Goal: Task Accomplishment & Management: Use online tool/utility

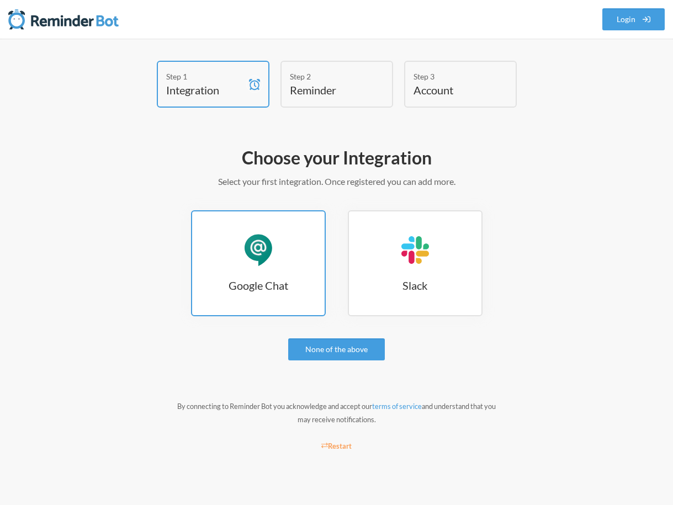
click at [273, 257] on div "Google Chat" at bounding box center [258, 250] width 33 height 33
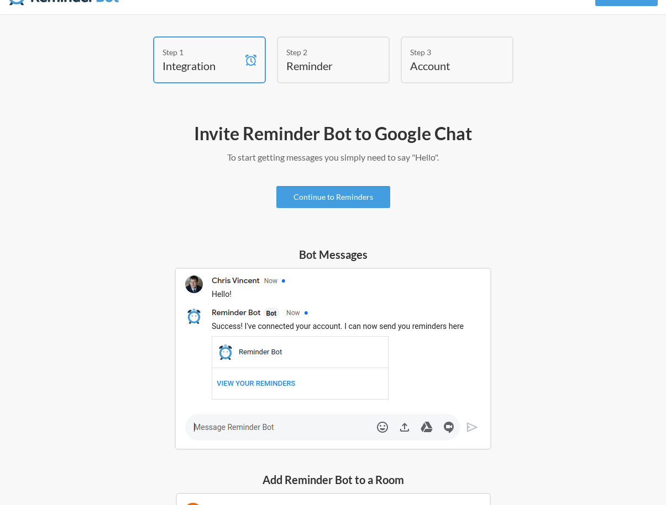
scroll to position [33, 0]
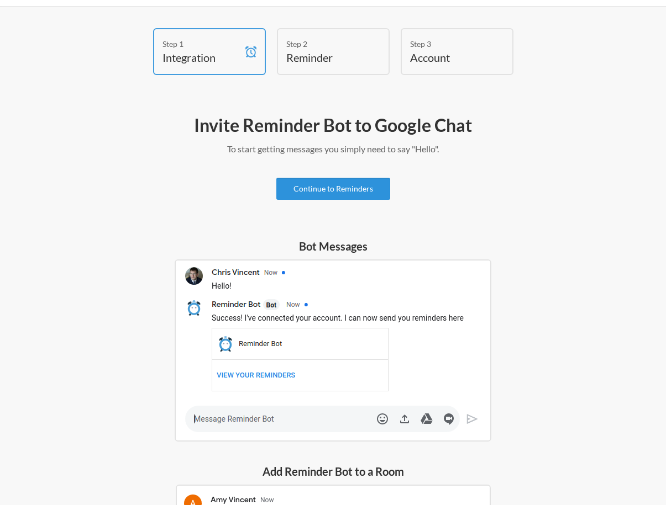
click at [318, 189] on link "Continue to Reminders" at bounding box center [333, 189] width 114 height 22
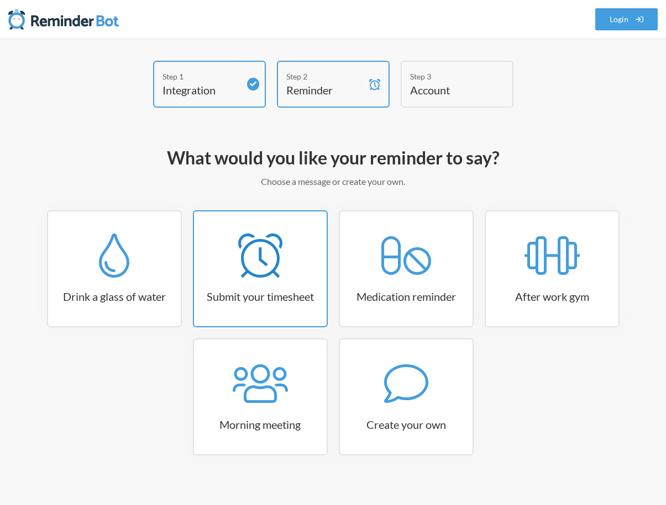
click at [240, 262] on icon at bounding box center [260, 256] width 44 height 44
select select "15:30:00"
select select "true"
select select "16:30:00"
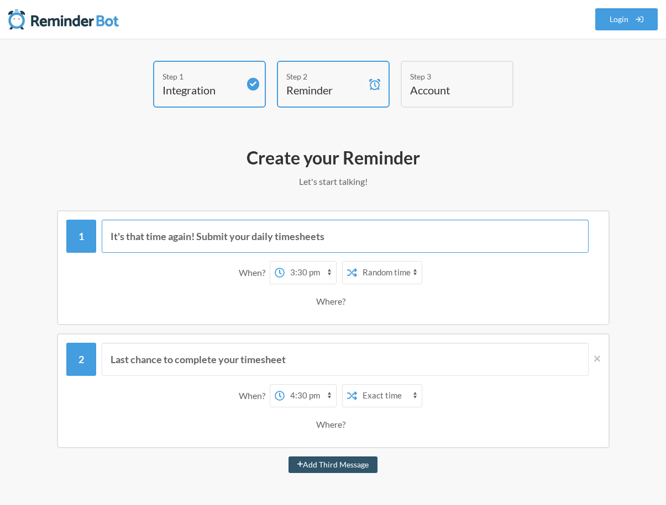
click at [284, 239] on input "It's that time again! Submit your daily timesheets" at bounding box center [345, 236] width 487 height 33
drag, startPoint x: 346, startPoint y: 234, endPoint x: 92, endPoint y: 233, distance: 254.6
click at [91, 233] on div "It's that time again! Submit your daily timesheets" at bounding box center [333, 236] width 534 height 33
type input "Ricorda di vedere i punti di RC"
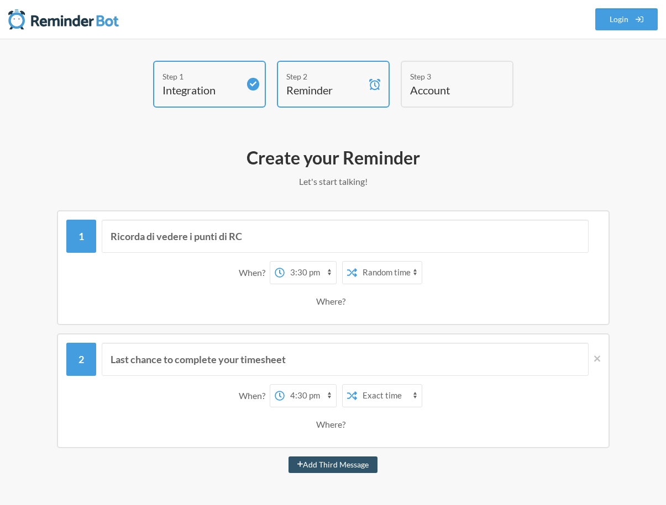
scroll to position [82, 0]
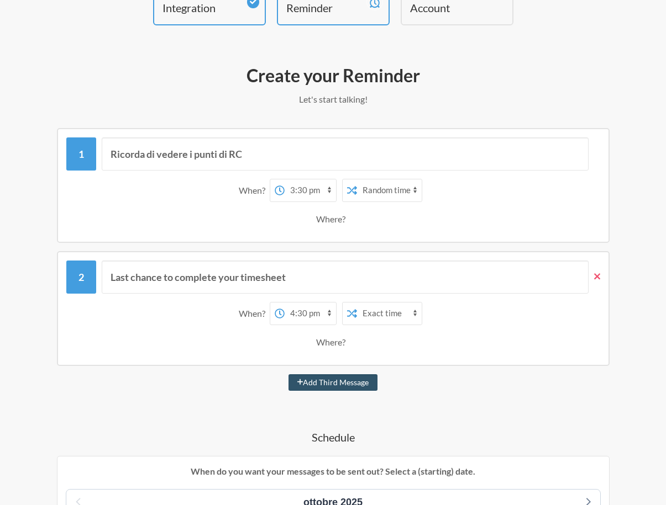
click at [595, 275] on icon at bounding box center [597, 276] width 6 height 6
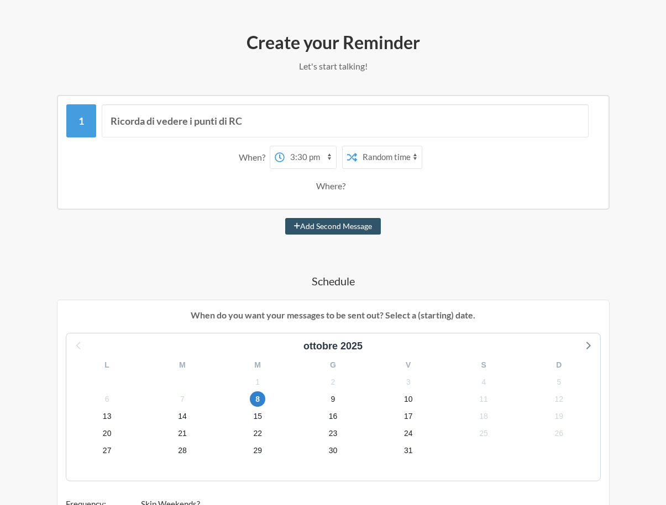
scroll to position [117, 0]
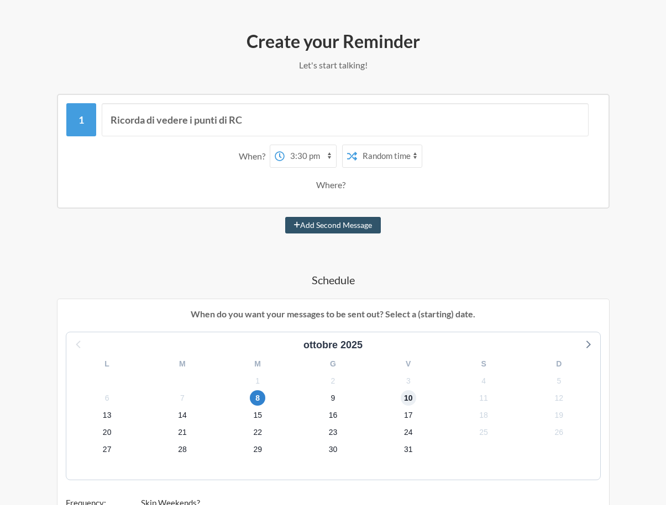
click at [407, 399] on span "10" at bounding box center [407, 398] width 15 height 15
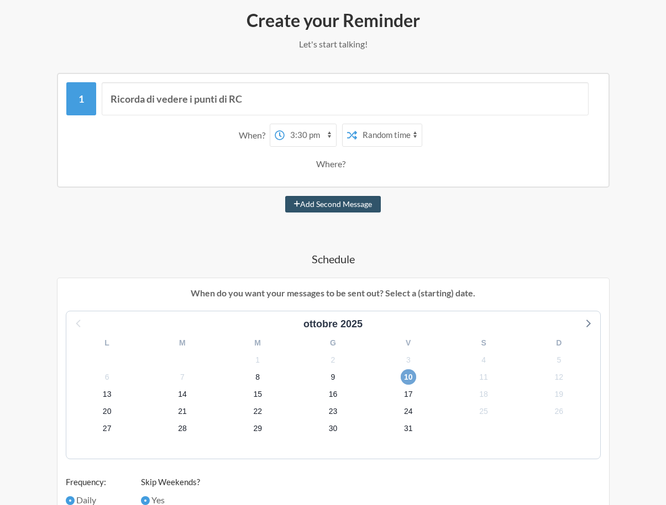
scroll to position [124, 0]
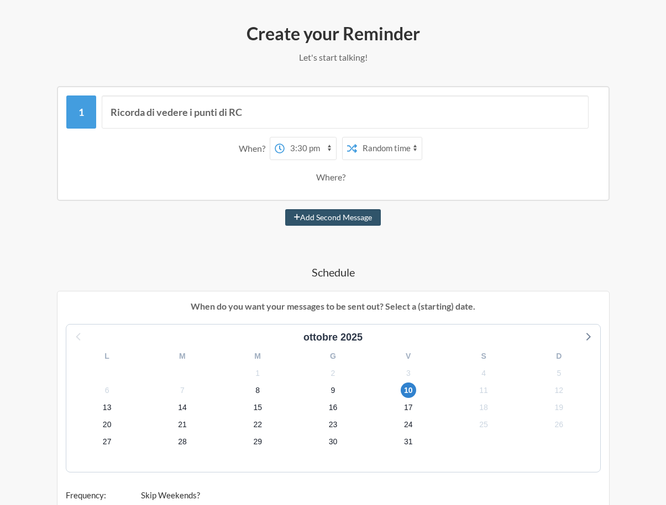
select select "09:00:00"
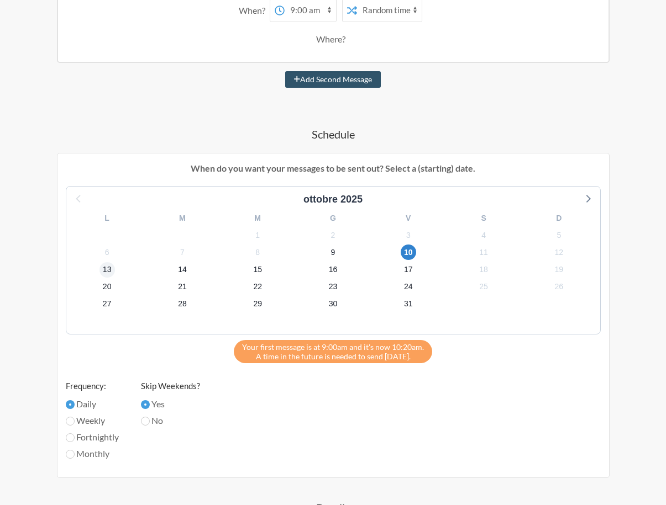
scroll to position [261, 0]
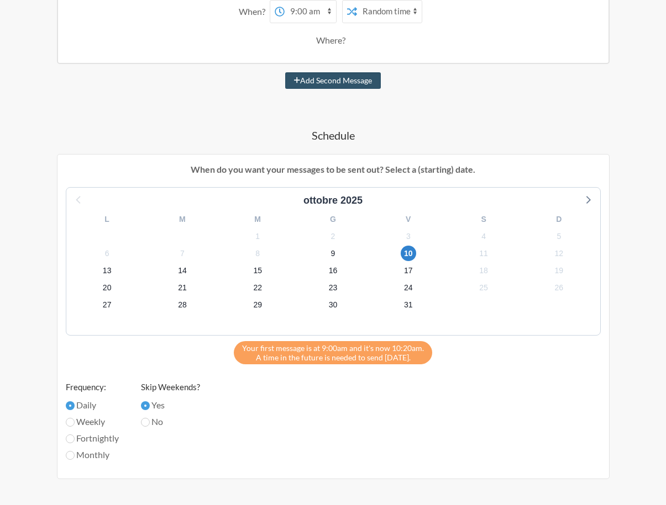
click at [284, 360] on div "Your first message is at 9:00am and it's now 10:20am. A time in the future is n…" at bounding box center [333, 352] width 198 height 23
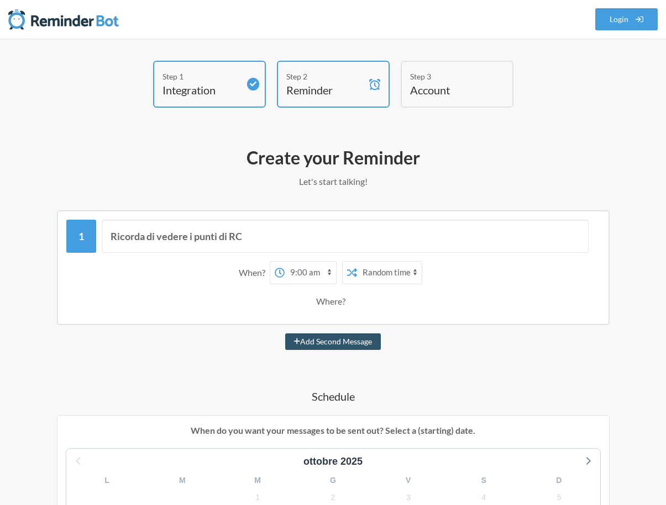
scroll to position [0, 0]
drag, startPoint x: 251, startPoint y: 428, endPoint x: 421, endPoint y: 430, distance: 170.1
click at [421, 430] on p "When do you want your messages to be sent out? Select a (starting) date." at bounding box center [333, 430] width 535 height 13
click at [457, 431] on p "When do you want your messages to be sent out? Select a (starting) date." at bounding box center [333, 430] width 535 height 13
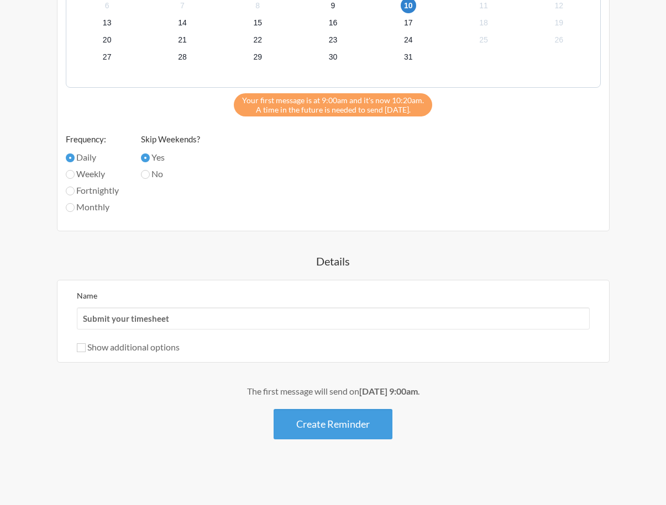
scroll to position [504, 0]
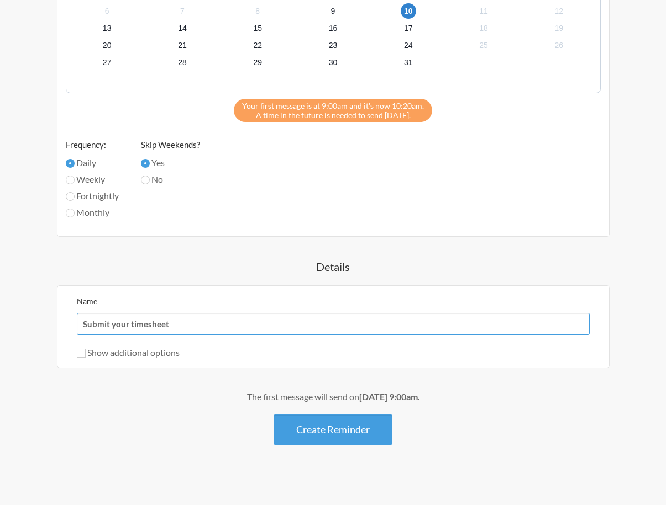
drag, startPoint x: 175, startPoint y: 324, endPoint x: 70, endPoint y: 321, distance: 104.4
click at [70, 321] on div "Name Submit your timesheet Show additional options Hide this reminder from cale…" at bounding box center [333, 327] width 552 height 83
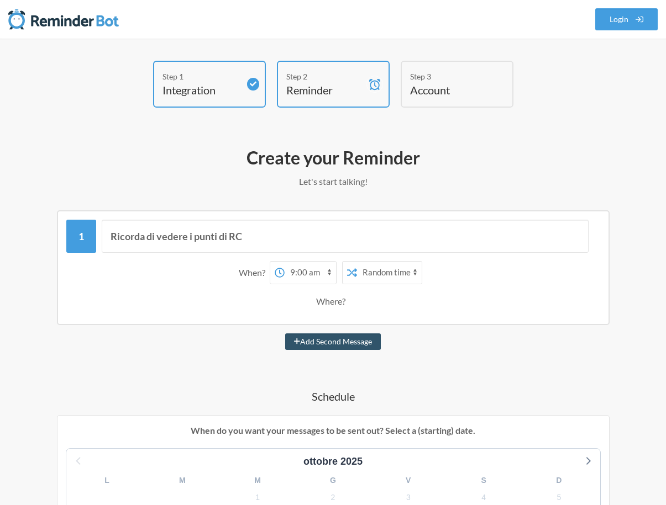
scroll to position [0, 0]
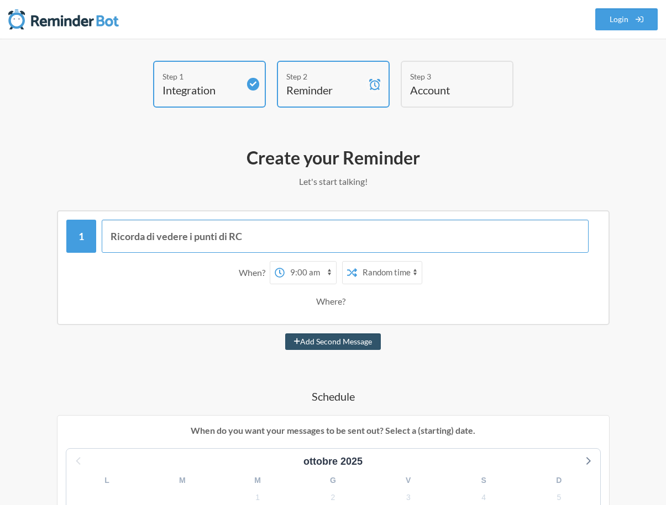
drag, startPoint x: 253, startPoint y: 246, endPoint x: 110, endPoint y: 232, distance: 143.7
click at [110, 232] on input "Ricorda di vedere i punti di RC" at bounding box center [345, 236] width 487 height 33
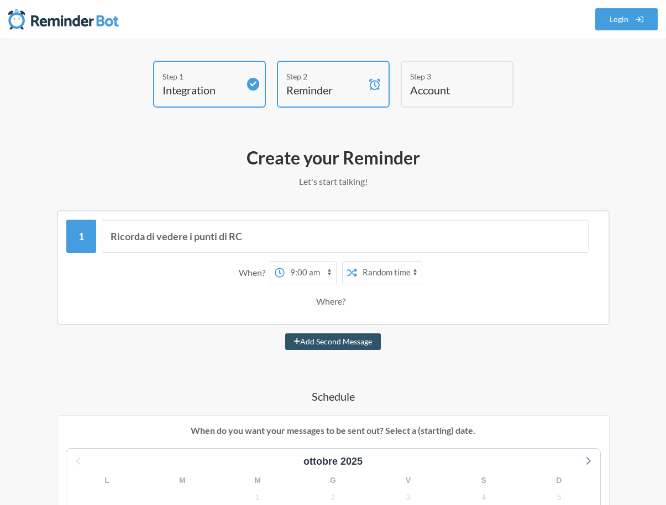
click at [452, 76] on div "Step 3" at bounding box center [448, 77] width 77 height 12
